Goal: Transaction & Acquisition: Purchase product/service

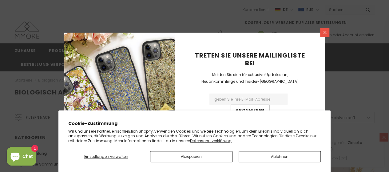
click at [323, 31] on icon at bounding box center [324, 32] width 5 height 5
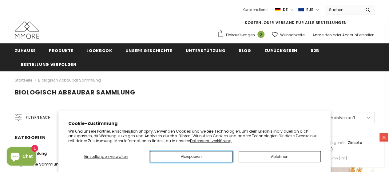
click at [213, 156] on button "Akzeptieren" at bounding box center [191, 156] width 82 height 11
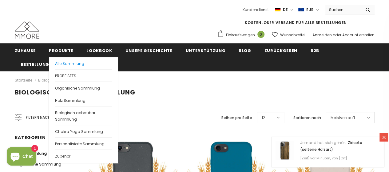
click at [62, 62] on span "Alle Sammlung" at bounding box center [69, 63] width 29 height 5
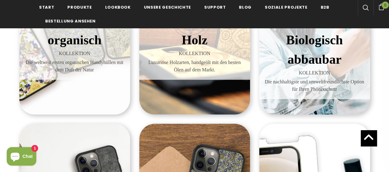
scroll to position [201, 0]
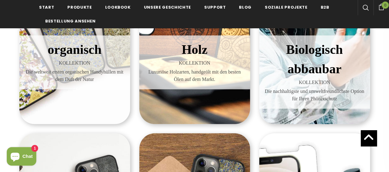
click at [310, 76] on h3 "Biologisch abbaubar" at bounding box center [314, 59] width 101 height 39
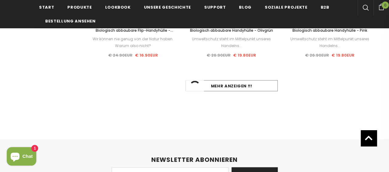
scroll to position [685, 0]
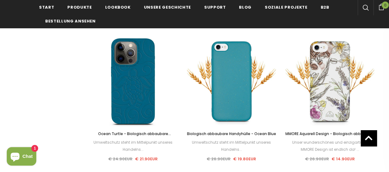
scroll to position [435, 0]
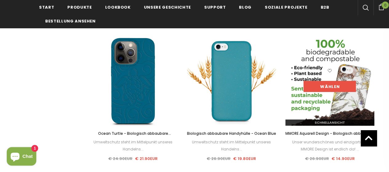
click at [338, 85] on link "Wählen" at bounding box center [329, 86] width 52 height 11
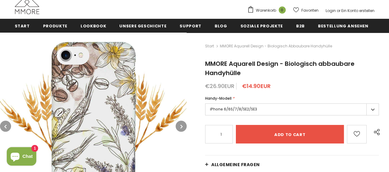
scroll to position [80, 0]
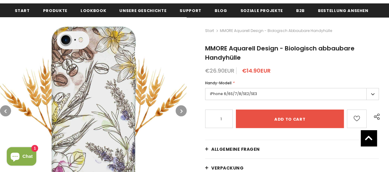
click at [295, 90] on label "iPhone 6/6S/7/8/SE2/SE3" at bounding box center [292, 94] width 174 height 12
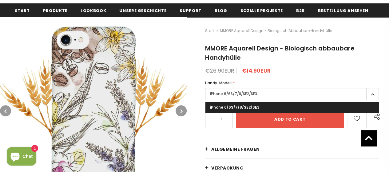
click at [370, 94] on label "iPhone 6/6S/7/8/SE2/SE3" at bounding box center [292, 94] width 174 height 12
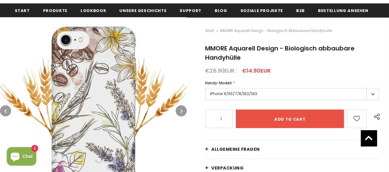
click at [370, 94] on label "iPhone 6/6S/7/8/SE2/SE3" at bounding box center [292, 94] width 174 height 12
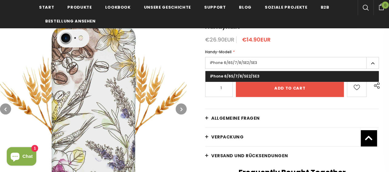
scroll to position [131, 0]
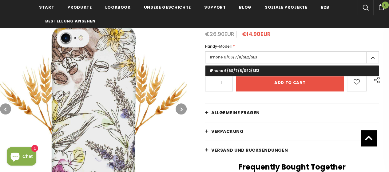
click at [272, 40] on div "Start MMORE Aquarell Design - Biologisch abbaubare Handyhülle MMORE Aquarell De…" at bounding box center [287, 172] width 202 height 382
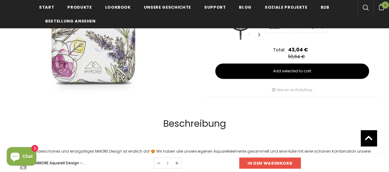
scroll to position [394, 0]
